Goal: Information Seeking & Learning: Check status

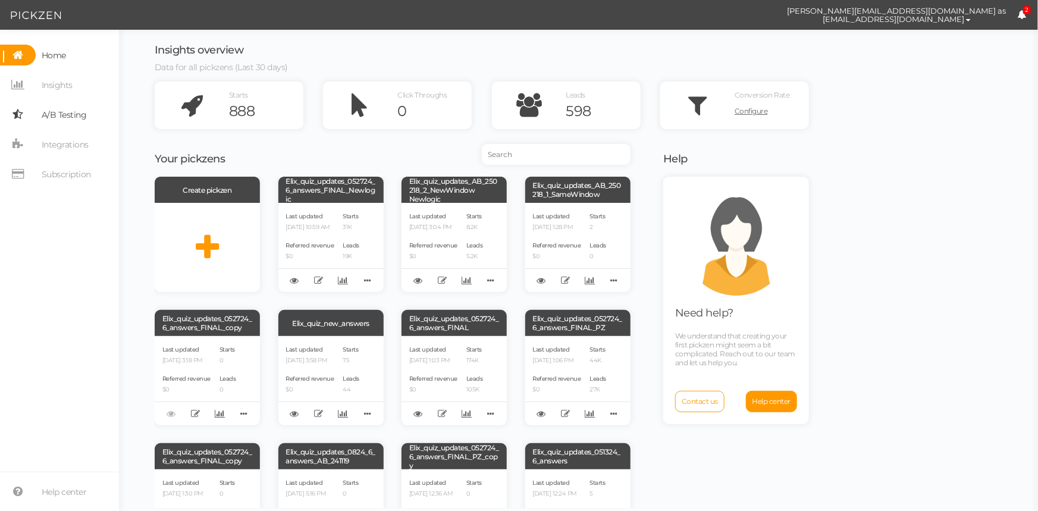
click at [67, 117] on span "A/B Testing" at bounding box center [64, 114] width 45 height 19
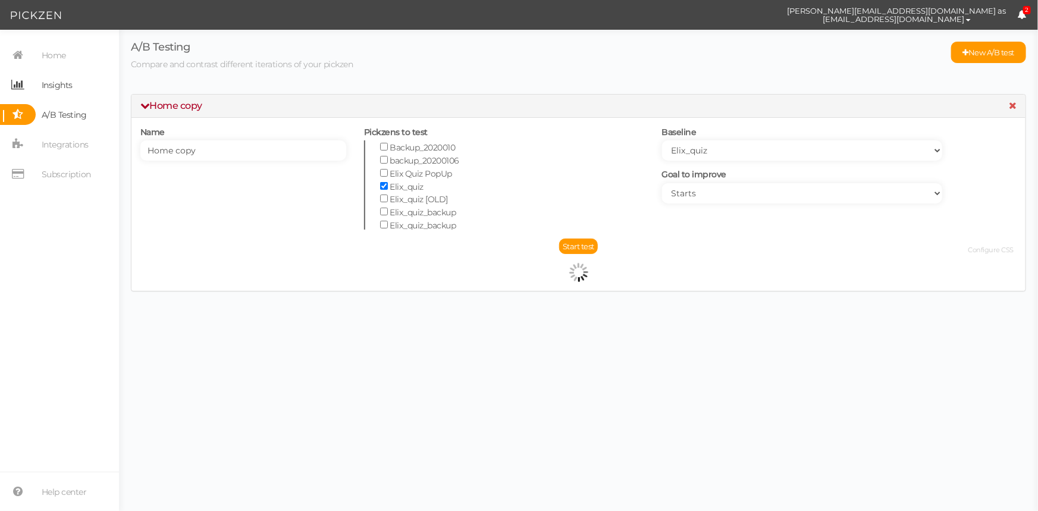
click at [61, 85] on span "Insights" at bounding box center [57, 85] width 31 height 19
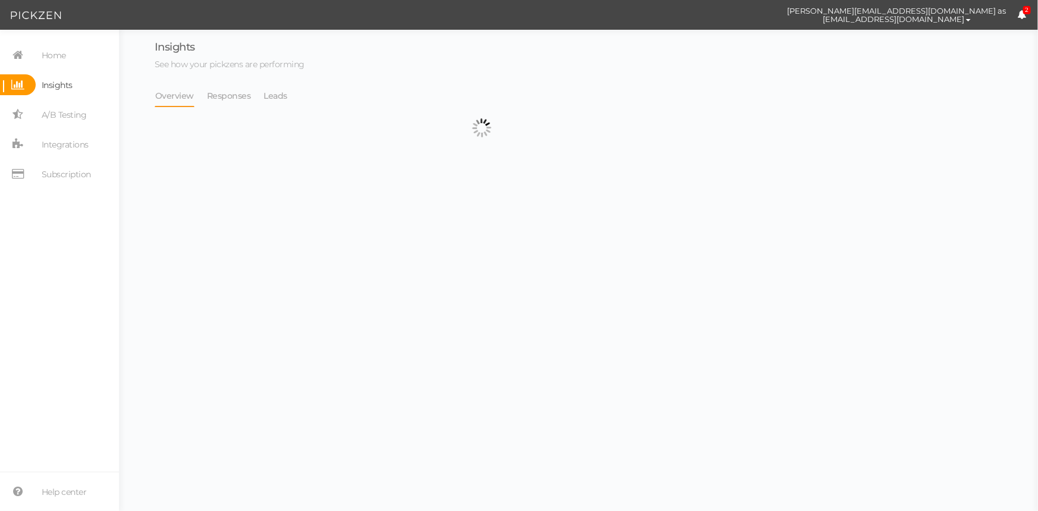
select select "13533"
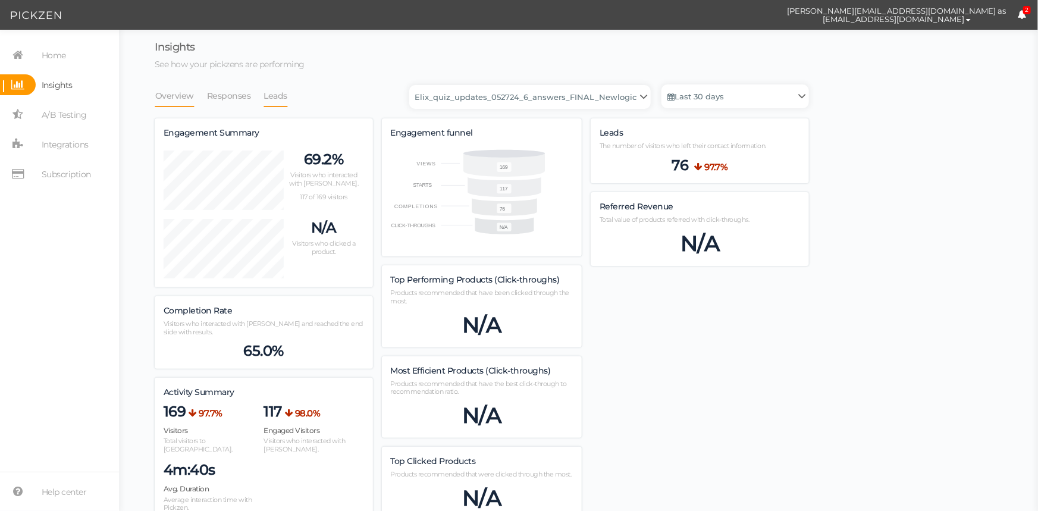
scroll to position [846, 654]
drag, startPoint x: 275, startPoint y: 98, endPoint x: 334, endPoint y: 104, distance: 59.2
click at [275, 97] on link "Leads" at bounding box center [276, 95] width 25 height 23
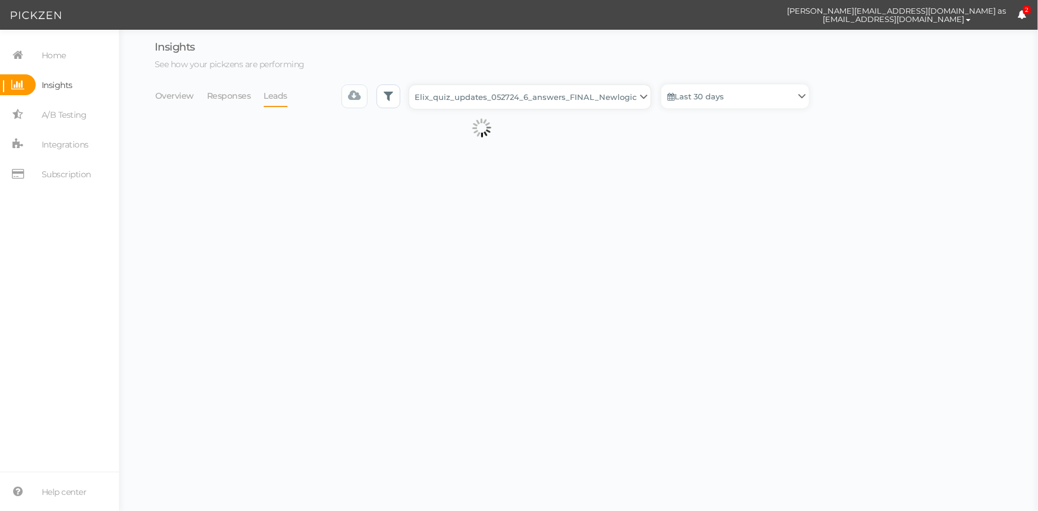
click at [486, 99] on select "Backup_2020010 backup_20200106 Elix Quiz PopUp Elix_quiz Elix_quiz [OLD] Elix_q…" at bounding box center [530, 97] width 242 height 24
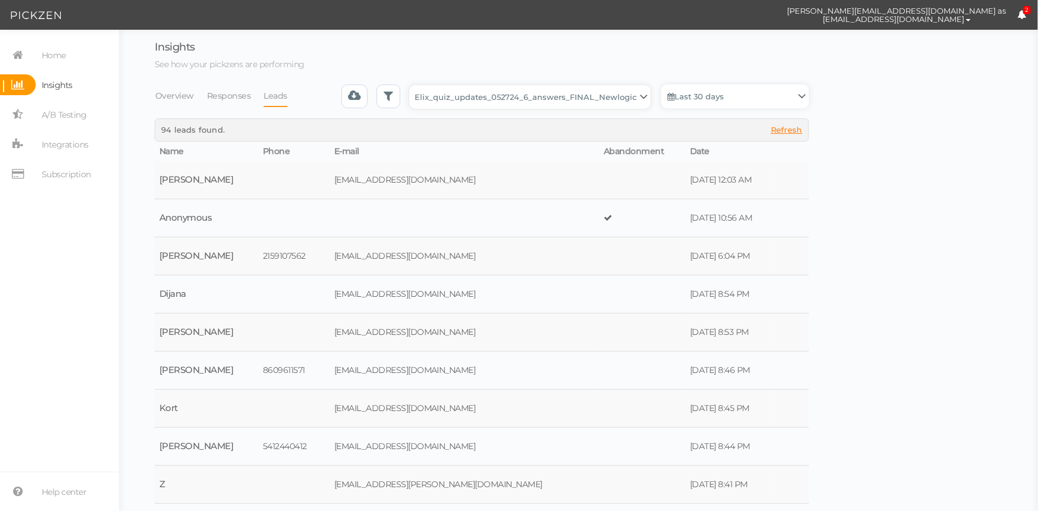
select select "4896"
click at [413, 85] on select "Backup_2020010 backup_20200106 Elix Quiz PopUp Elix_quiz Elix_quiz [OLD] Elix_q…" at bounding box center [530, 97] width 242 height 24
select select "4896"
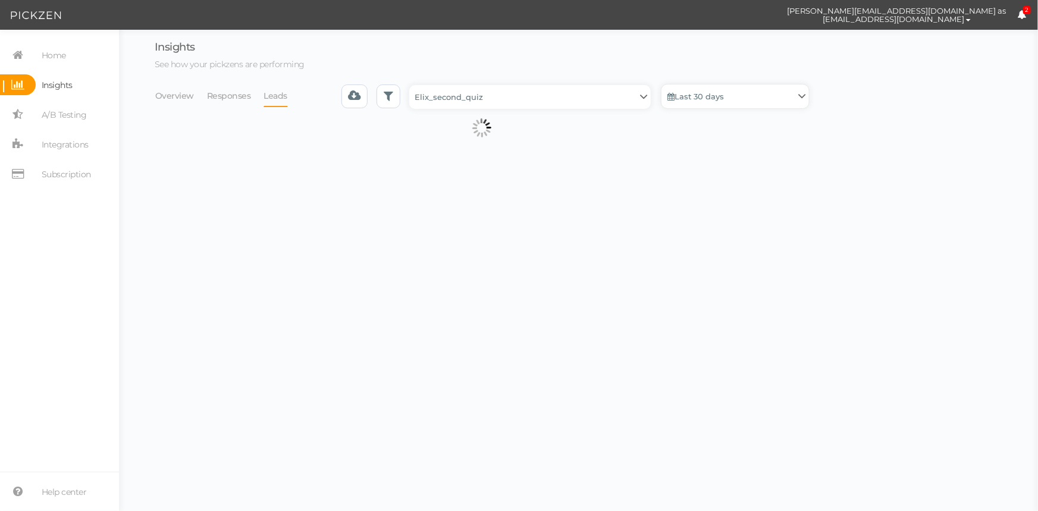
click at [690, 101] on link "Last 30 days" at bounding box center [735, 96] width 148 height 24
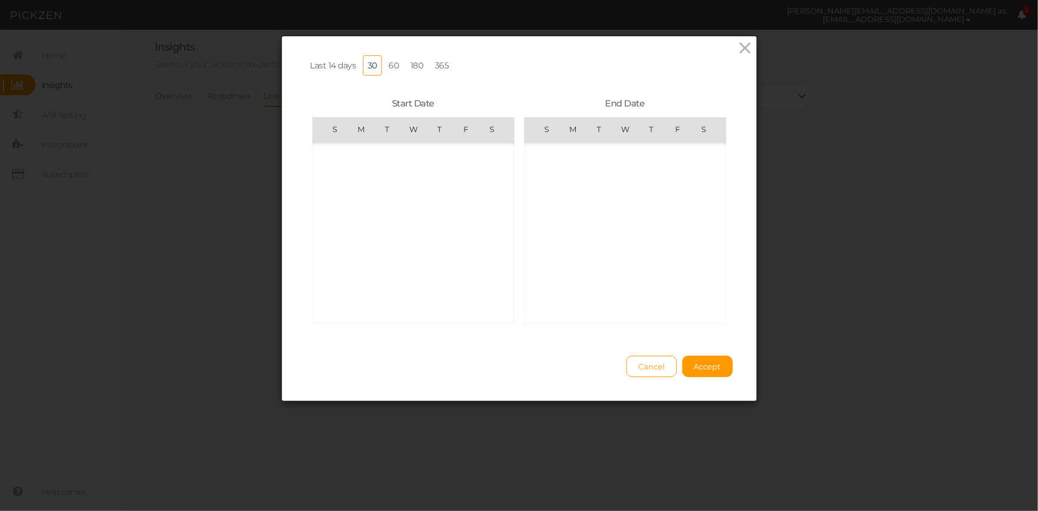
scroll to position [275395, 0]
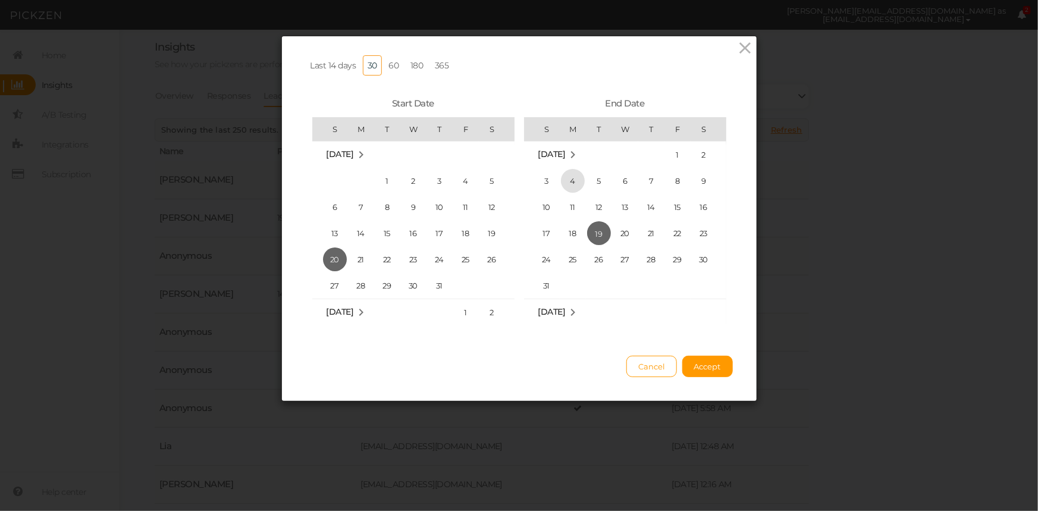
click at [570, 178] on span "4" at bounding box center [573, 181] width 24 height 24
click at [546, 237] on span "17" at bounding box center [547, 233] width 24 height 24
click at [363, 306] on md-icon "August 2025" at bounding box center [361, 312] width 14 height 14
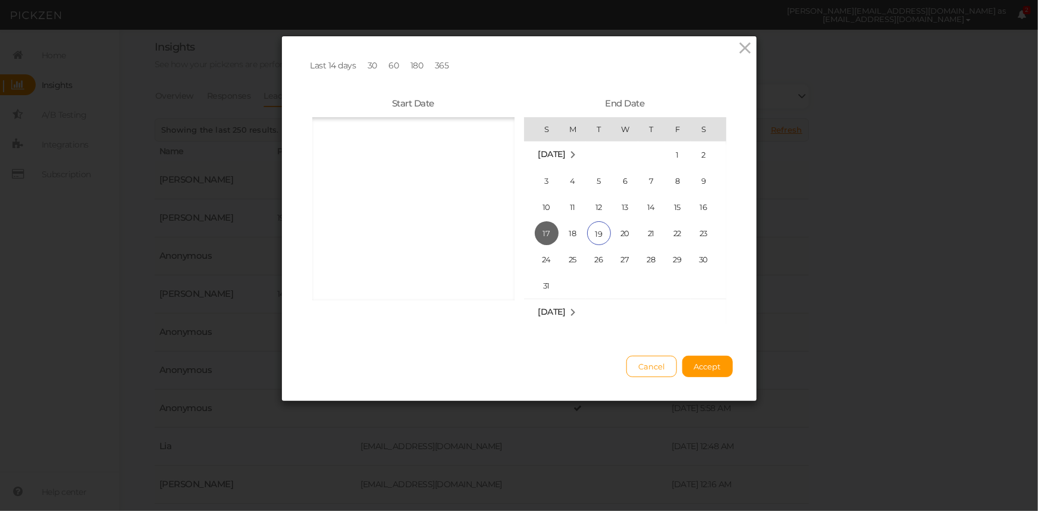
scroll to position [7590, 0]
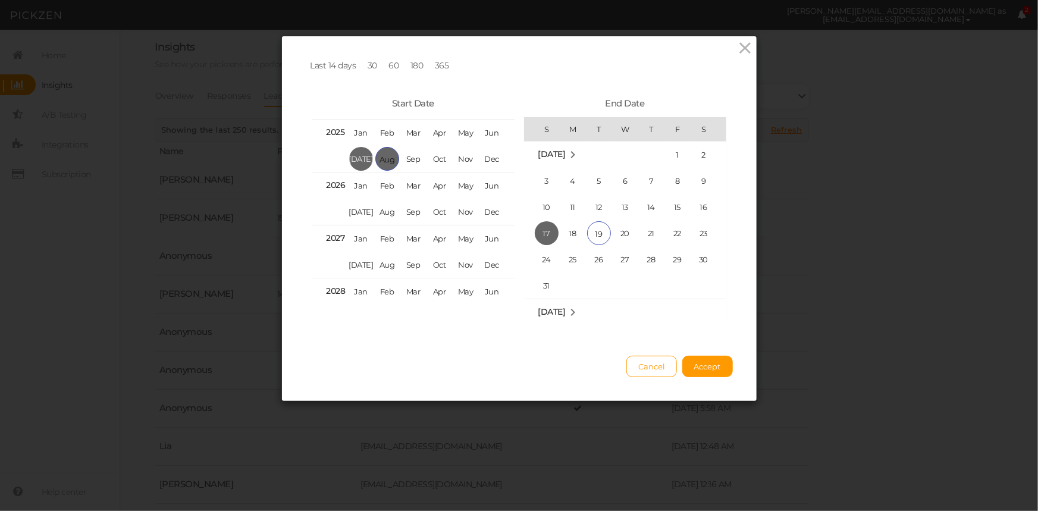
click at [381, 151] on span "Aug" at bounding box center [387, 159] width 24 height 24
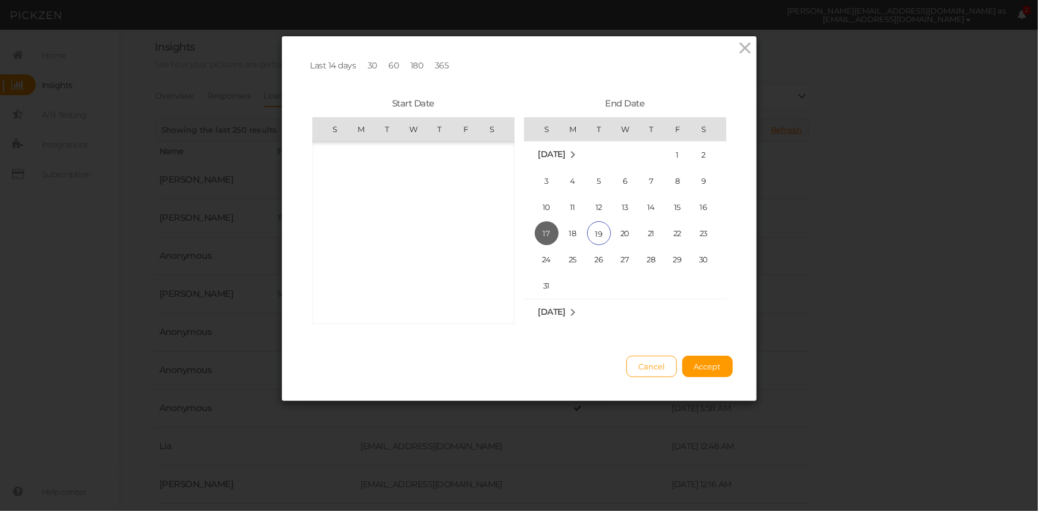
scroll to position [275395, 0]
click at [354, 180] on span "4" at bounding box center [361, 181] width 24 height 24
click at [541, 231] on span "17" at bounding box center [547, 233] width 24 height 24
click at [702, 366] on button "Accept" at bounding box center [707, 366] width 51 height 21
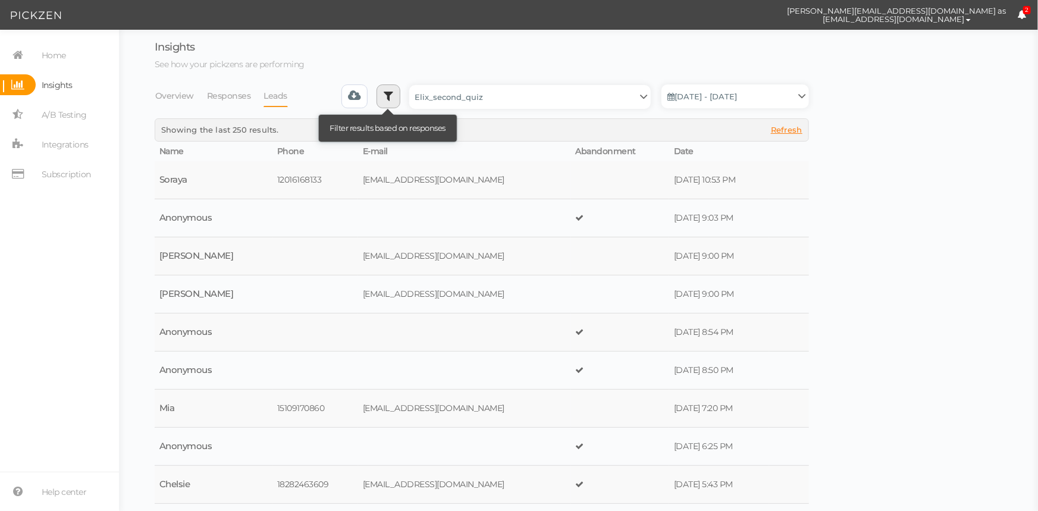
click at [399, 97] on link at bounding box center [389, 96] width 24 height 24
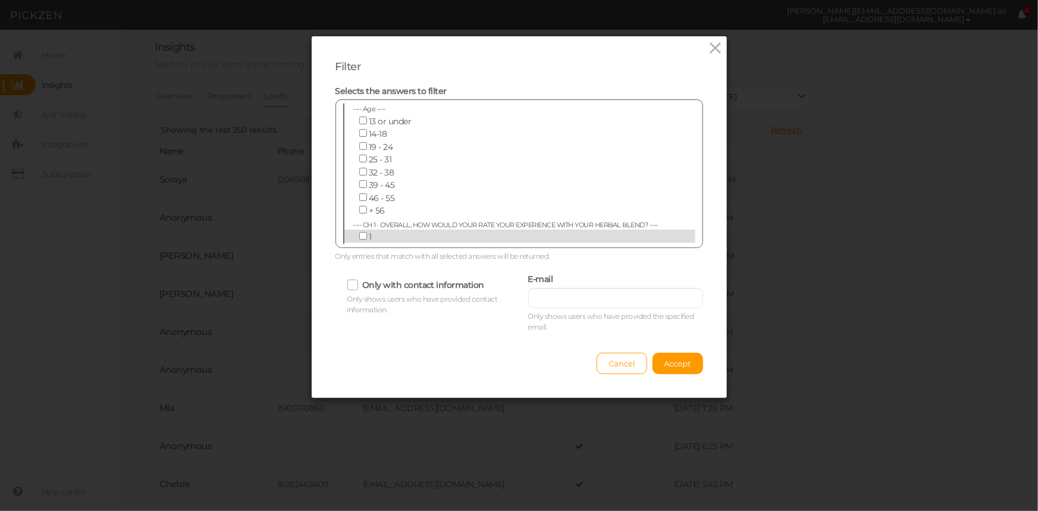
scroll to position [4122, 0]
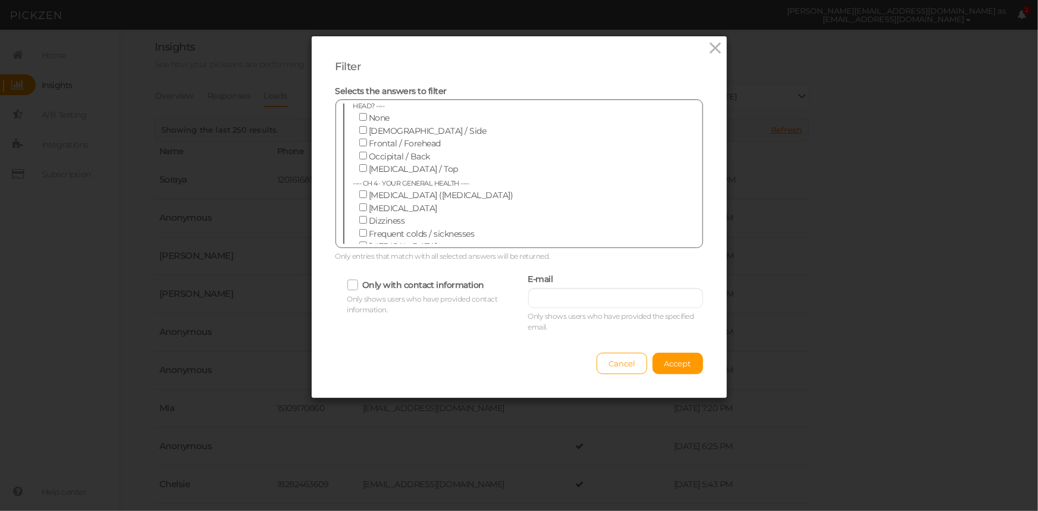
click at [359, 281] on input "I have trouble falling asleep" at bounding box center [363, 285] width 8 height 8
checkbox input "true"
drag, startPoint x: 359, startPoint y: 196, endPoint x: 363, endPoint y: 211, distance: 15.4
click at [359, 293] on input "I have trouble staying asleep" at bounding box center [363, 297] width 8 height 8
checkbox input "true"
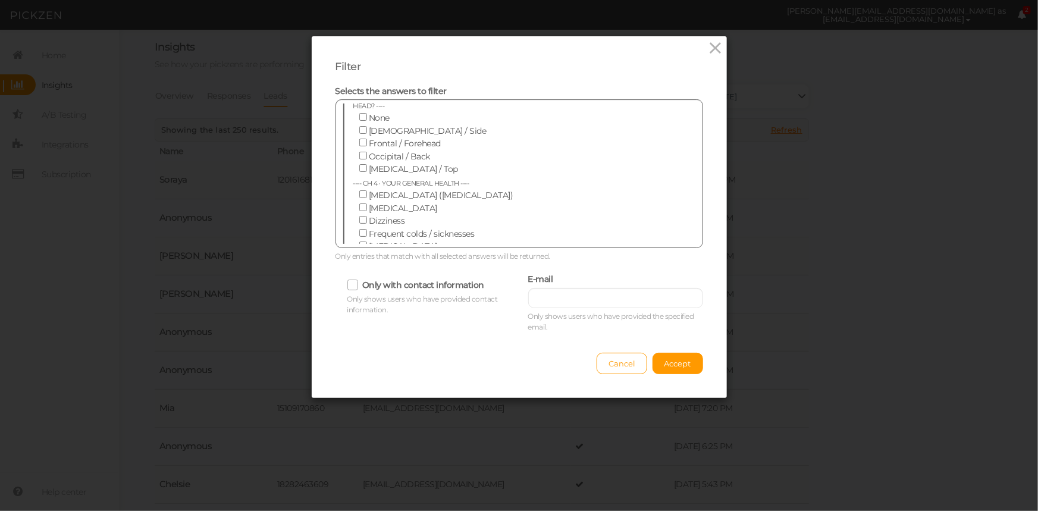
click at [359, 304] on label "I don't get enough" at bounding box center [511, 310] width 316 height 13
click at [359, 306] on input "I don't get enough" at bounding box center [363, 310] width 8 height 8
checkbox input "true"
click at [678, 363] on span "Accept" at bounding box center [677, 364] width 27 height 10
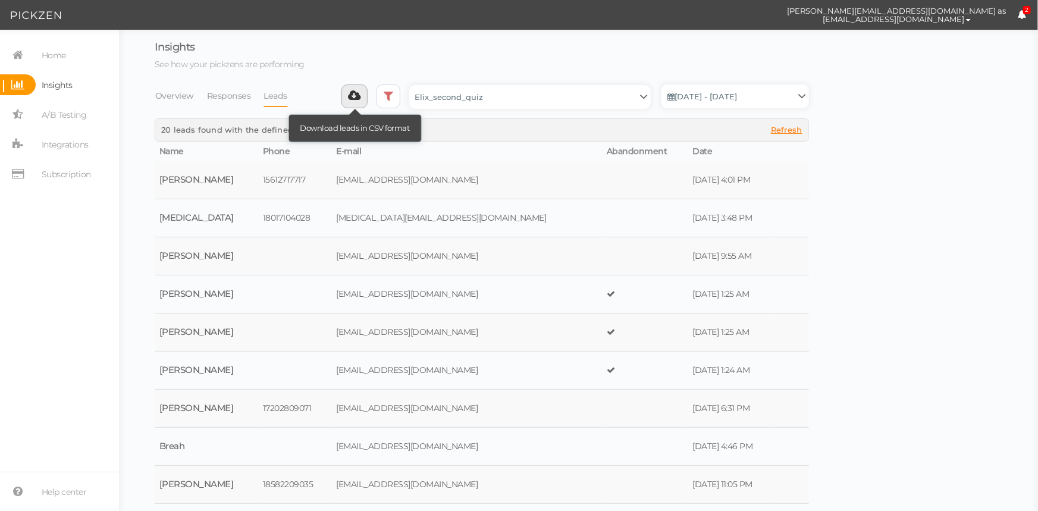
click at [349, 97] on link at bounding box center [354, 96] width 27 height 24
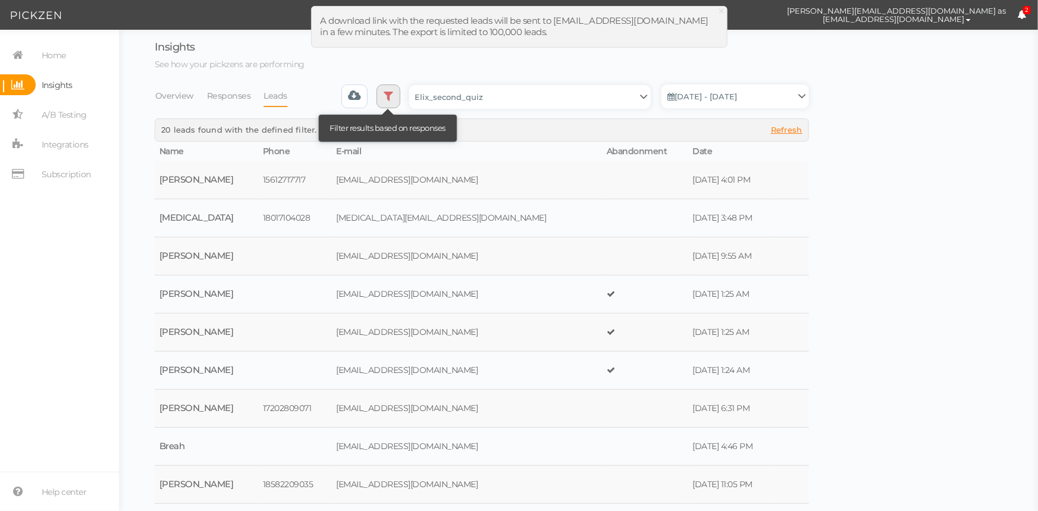
click at [384, 96] on link at bounding box center [389, 96] width 24 height 24
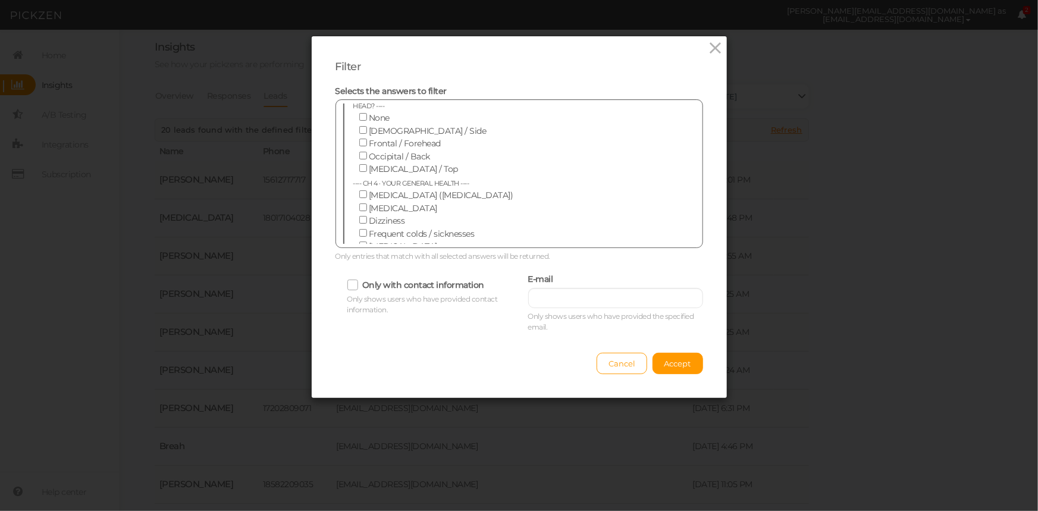
drag, startPoint x: 360, startPoint y: 209, endPoint x: 357, endPoint y: 199, distance: 10.2
click at [360, 306] on input "I don't get enough" at bounding box center [363, 310] width 8 height 8
checkbox input "false"
drag, startPoint x: 357, startPoint y: 196, endPoint x: 357, endPoint y: 184, distance: 11.9
click at [359, 293] on input "I have trouble staying asleep" at bounding box center [363, 297] width 8 height 8
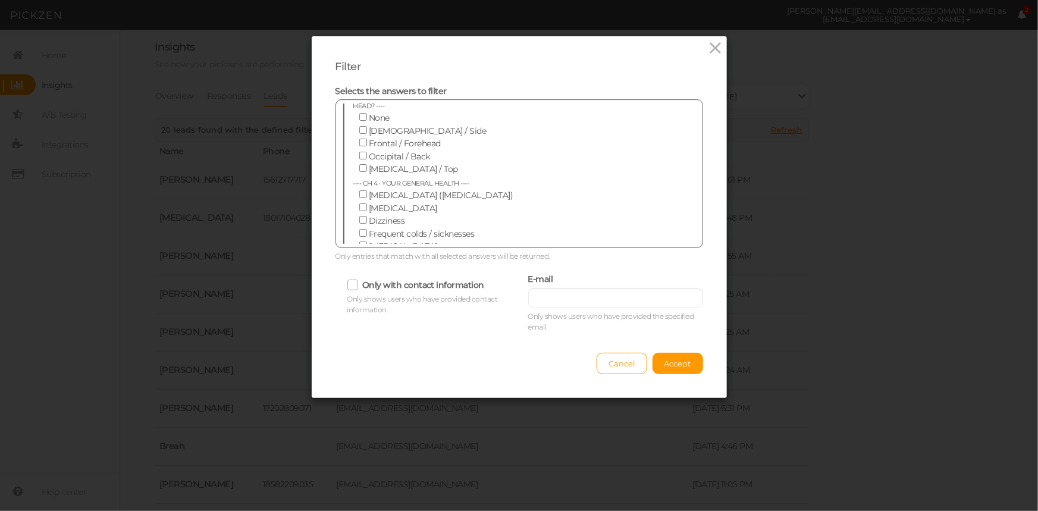
checkbox input "false"
click at [359, 281] on input "I have trouble falling asleep" at bounding box center [363, 285] width 8 height 8
checkbox input "false"
click at [359, 255] on input "Causes fatigue" at bounding box center [363, 259] width 8 height 8
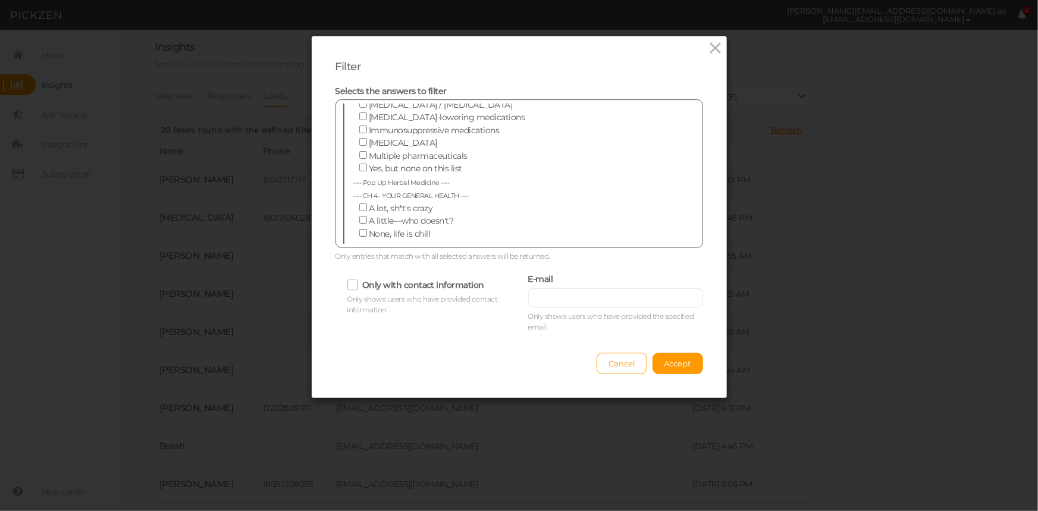
checkbox input "true"
click at [355, 278] on label "Causes digestive upset" at bounding box center [511, 284] width 316 height 13
click at [359, 281] on input "Causes digestive upset" at bounding box center [363, 285] width 8 height 8
checkbox input "true"
drag, startPoint x: 355, startPoint y: 195, endPoint x: 360, endPoint y: 204, distance: 10.7
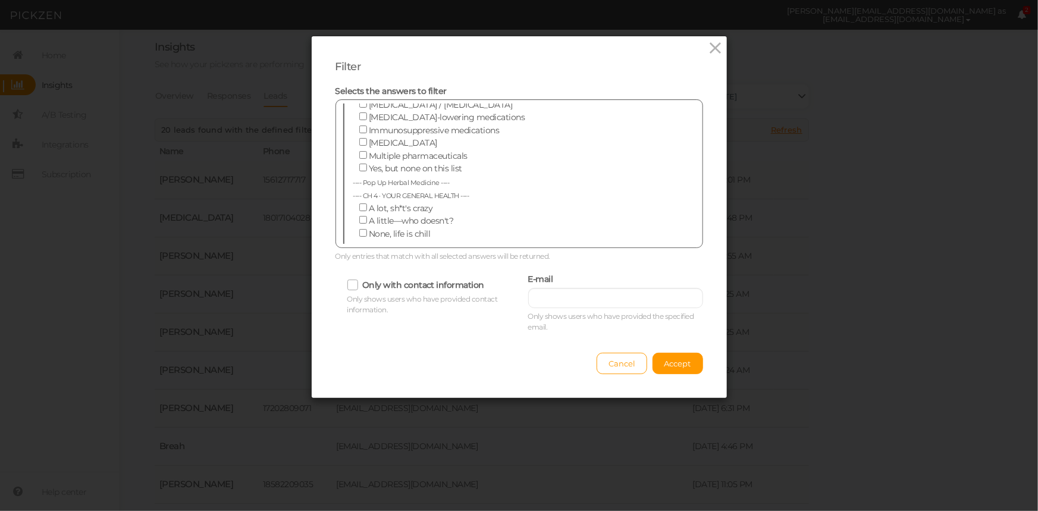
click at [359, 268] on input "I feel burnt out" at bounding box center [363, 272] width 8 height 8
checkbox input "true"
click at [359, 281] on input "Causes digestive upset" at bounding box center [363, 285] width 8 height 8
checkbox input "false"
click at [686, 363] on span "Accept" at bounding box center [677, 364] width 27 height 10
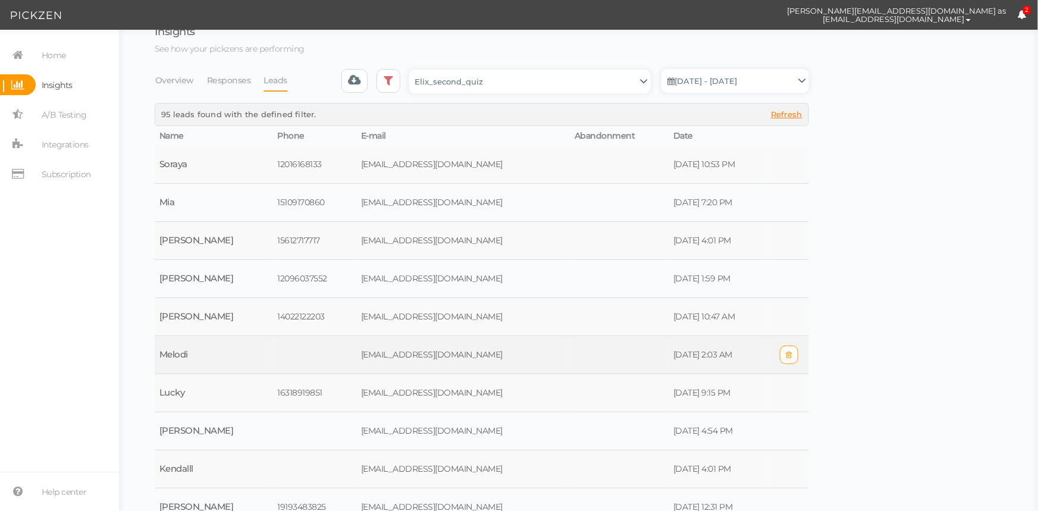
scroll to position [0, 0]
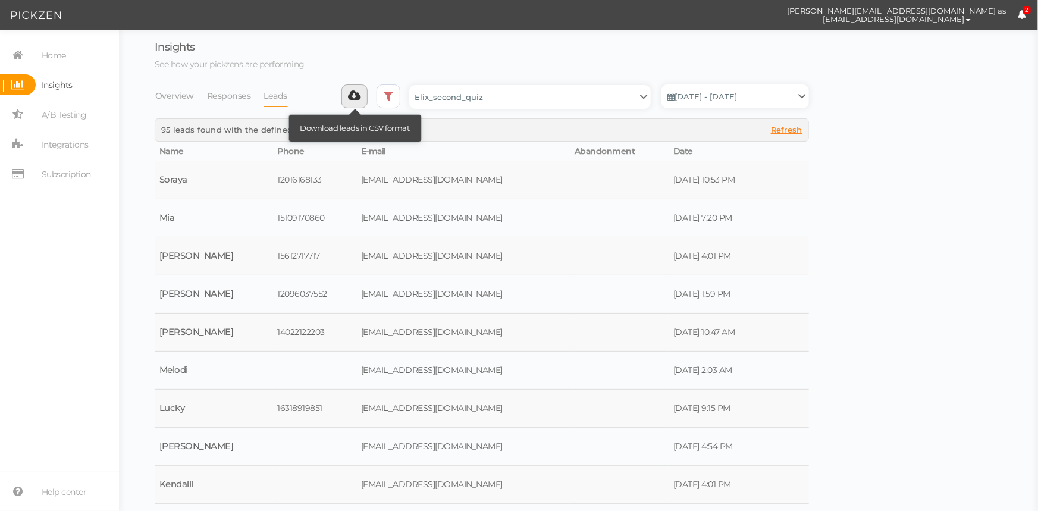
click at [353, 86] on div "Insights See how your pickzens are performing Overview Responses Leads Download…" at bounding box center [482, 301] width 654 height 519
click at [353, 91] on icon at bounding box center [355, 96] width 12 height 12
